Goal: Communication & Community: Connect with others

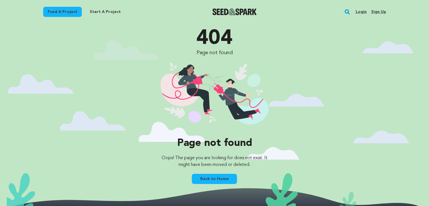
click at [376, 12] on link "Sign up" at bounding box center [378, 11] width 15 height 9
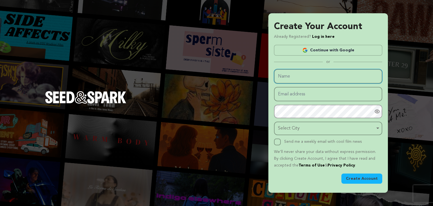
click at [296, 77] on input "Name" at bounding box center [328, 76] width 108 height 14
type input "Anytime Roofing"
click at [281, 93] on input "Email address" at bounding box center [328, 94] width 108 height 14
type input "anytimeroofingltd@gmail.com"
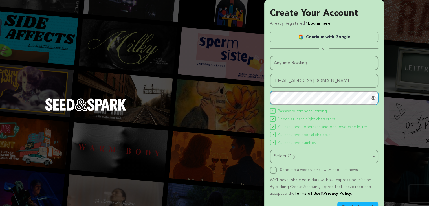
click at [303, 155] on div "Select City Remove item" at bounding box center [322, 156] width 97 height 8
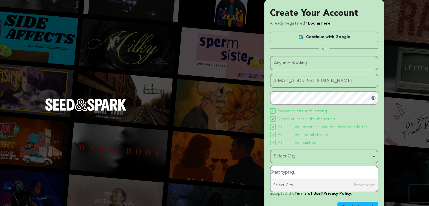
click at [293, 172] on input "Select City" at bounding box center [323, 172] width 107 height 13
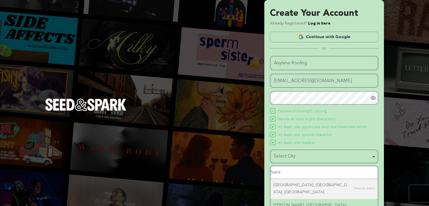
type input "Surrey"
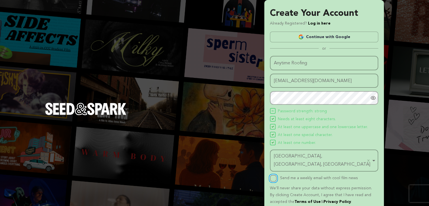
click at [274, 175] on input "Send me a weekly email with cool film news" at bounding box center [273, 178] width 7 height 7
checkbox input "true"
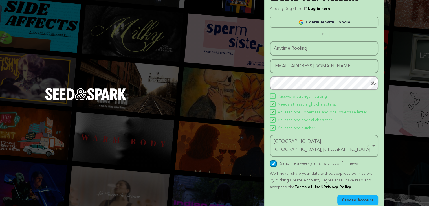
click at [353, 195] on button "Create Account" at bounding box center [357, 200] width 41 height 10
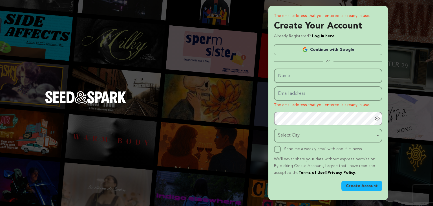
click at [318, 49] on link "Continue with Google" at bounding box center [328, 49] width 108 height 11
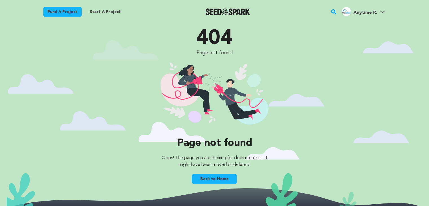
click at [361, 13] on span "Anytime R." at bounding box center [365, 12] width 24 height 5
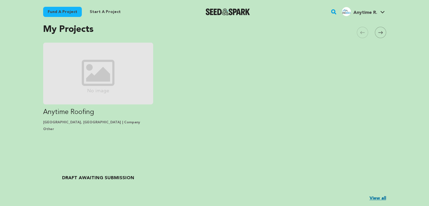
scroll to position [150, 0]
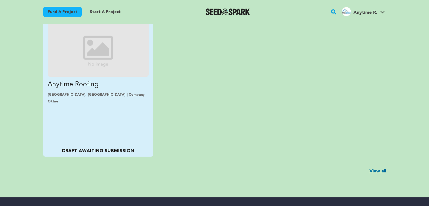
click at [91, 47] on img "Fund Anytime Roofing" at bounding box center [98, 48] width 101 height 57
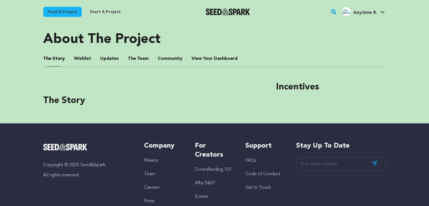
scroll to position [113, 0]
